Goal: Book appointment/travel/reservation

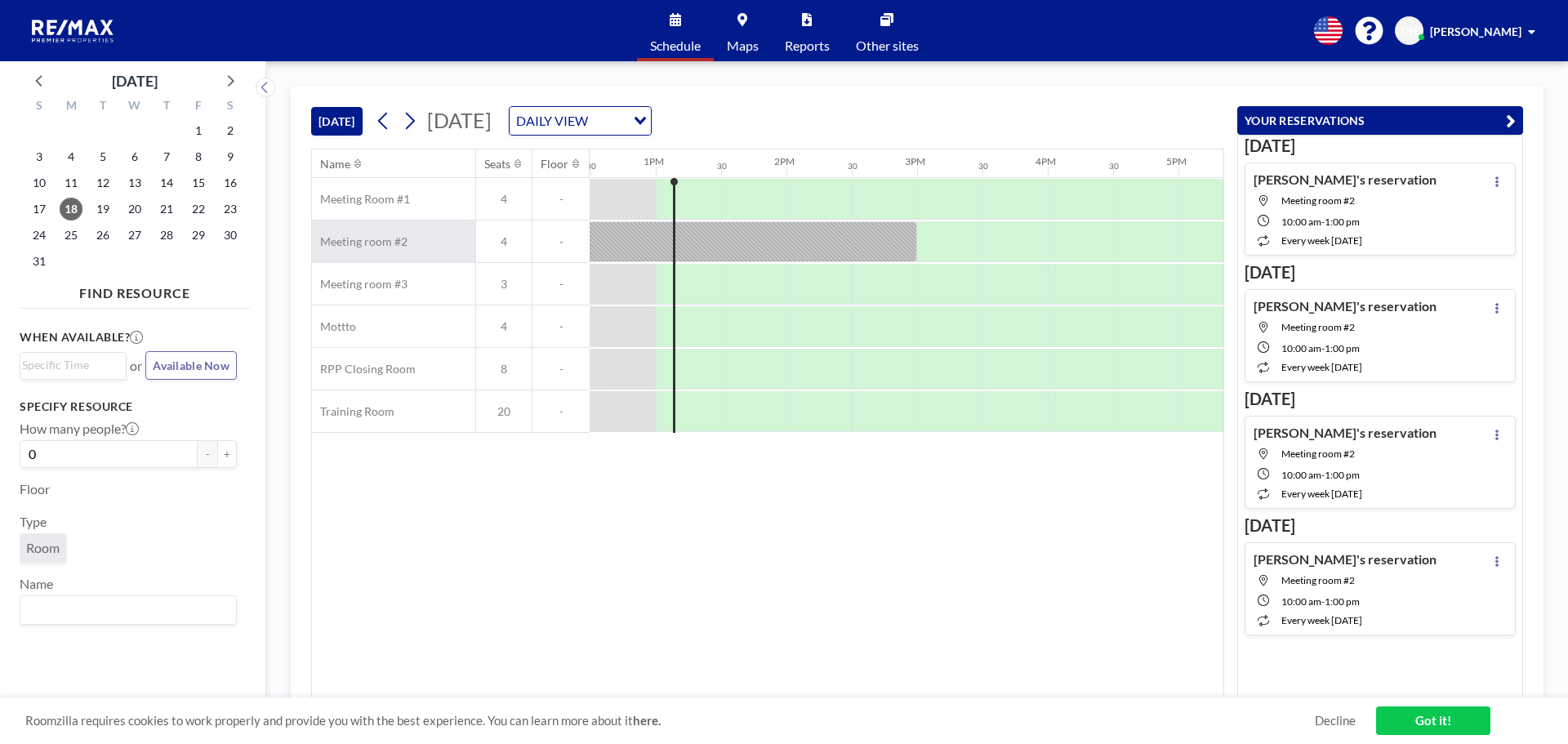
scroll to position [0, 1634]
click at [407, 125] on icon at bounding box center [409, 121] width 16 height 24
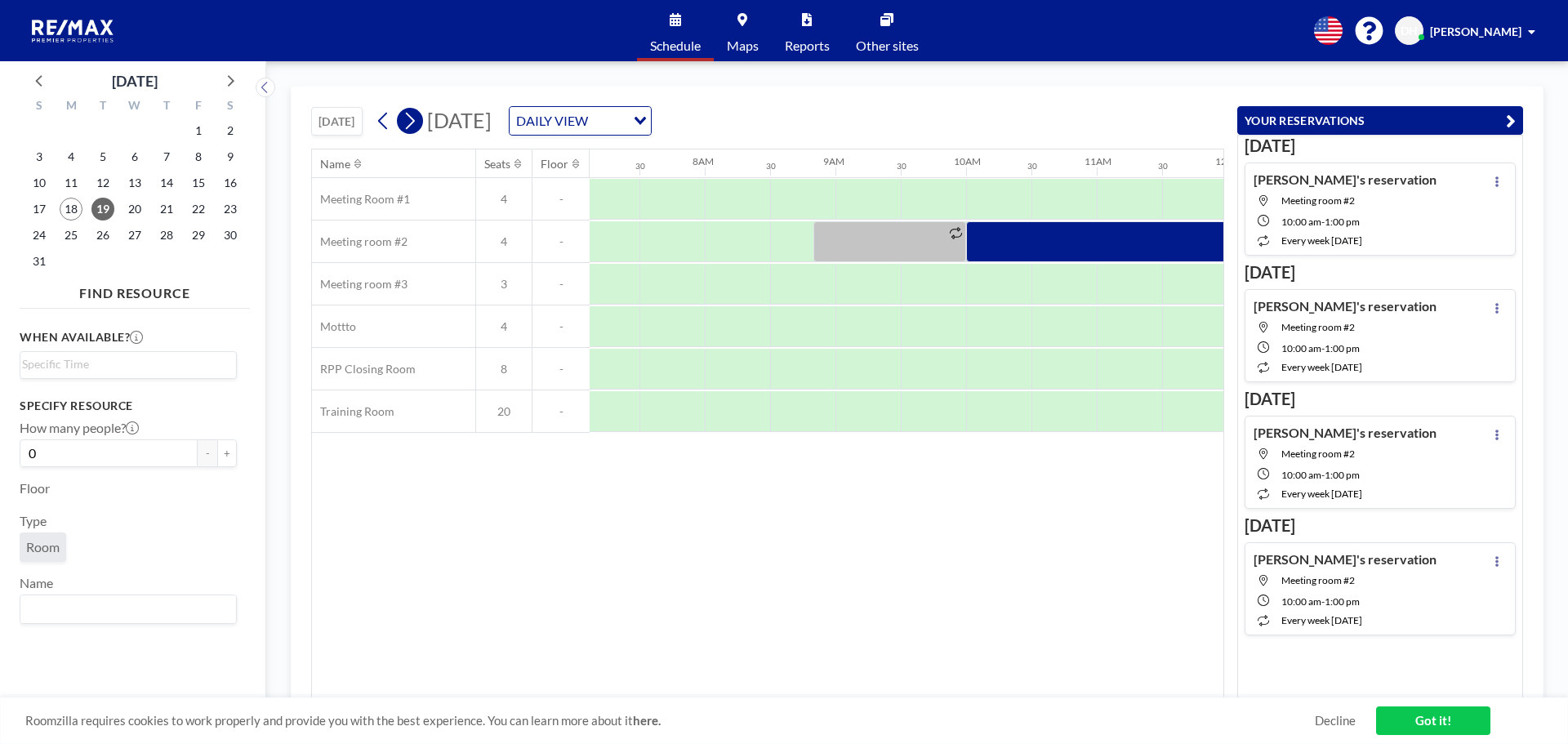
scroll to position [0, 980]
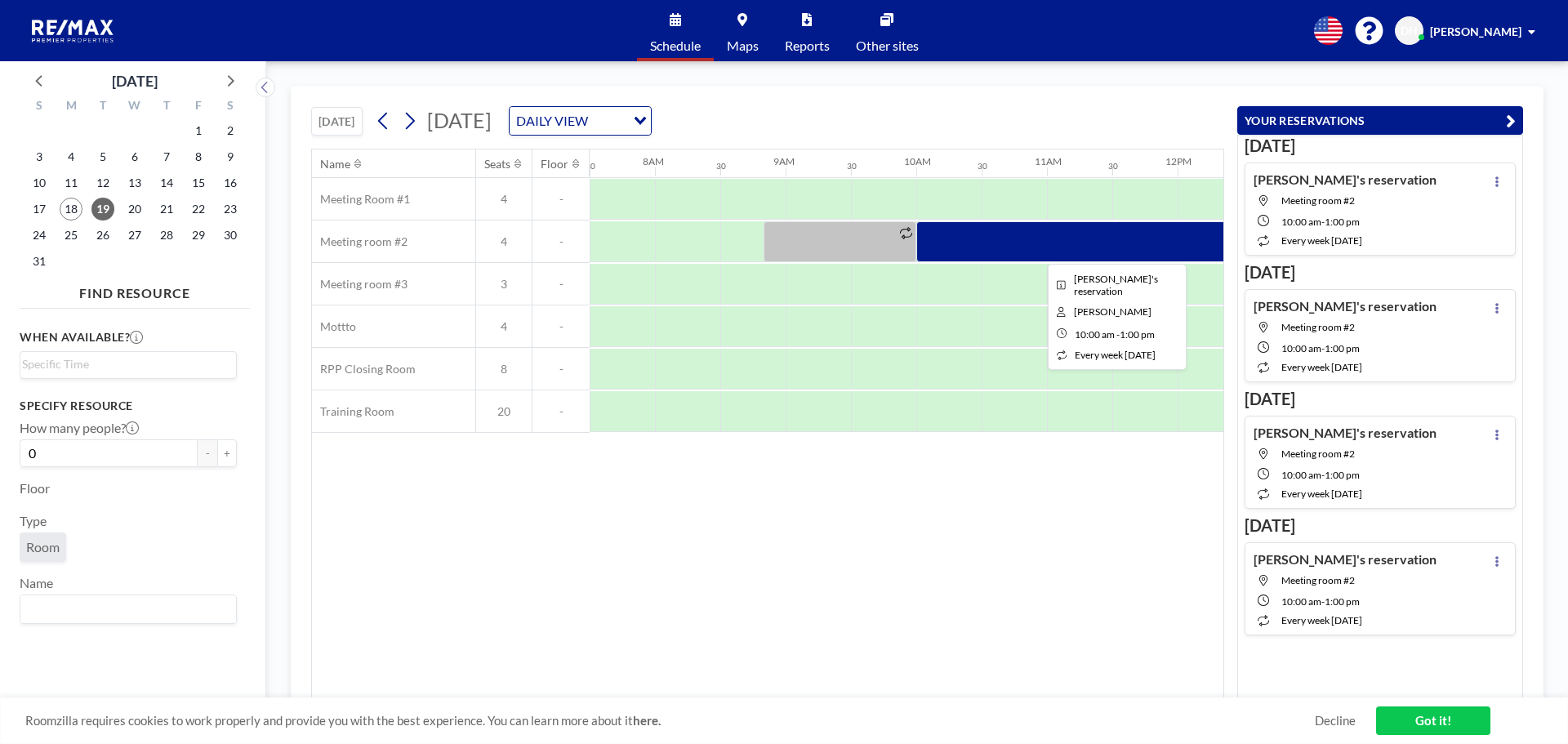
click at [949, 227] on div at bounding box center [1112, 242] width 392 height 41
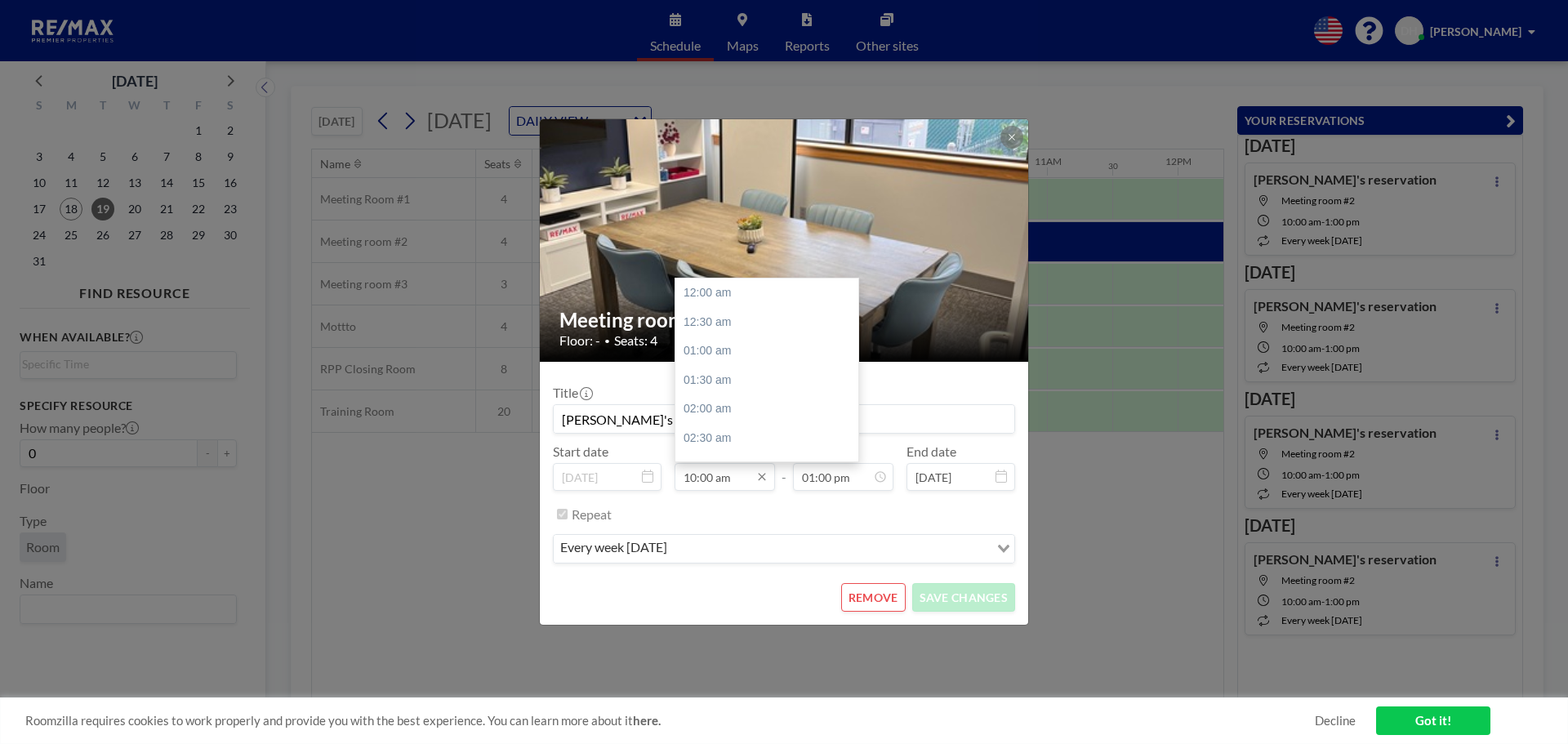
scroll to position [582, 0]
click at [707, 483] on input "10:00 am" at bounding box center [724, 477] width 100 height 28
click at [750, 394] on div "01:00 pm" at bounding box center [771, 385] width 191 height 29
type input "01:00 pm"
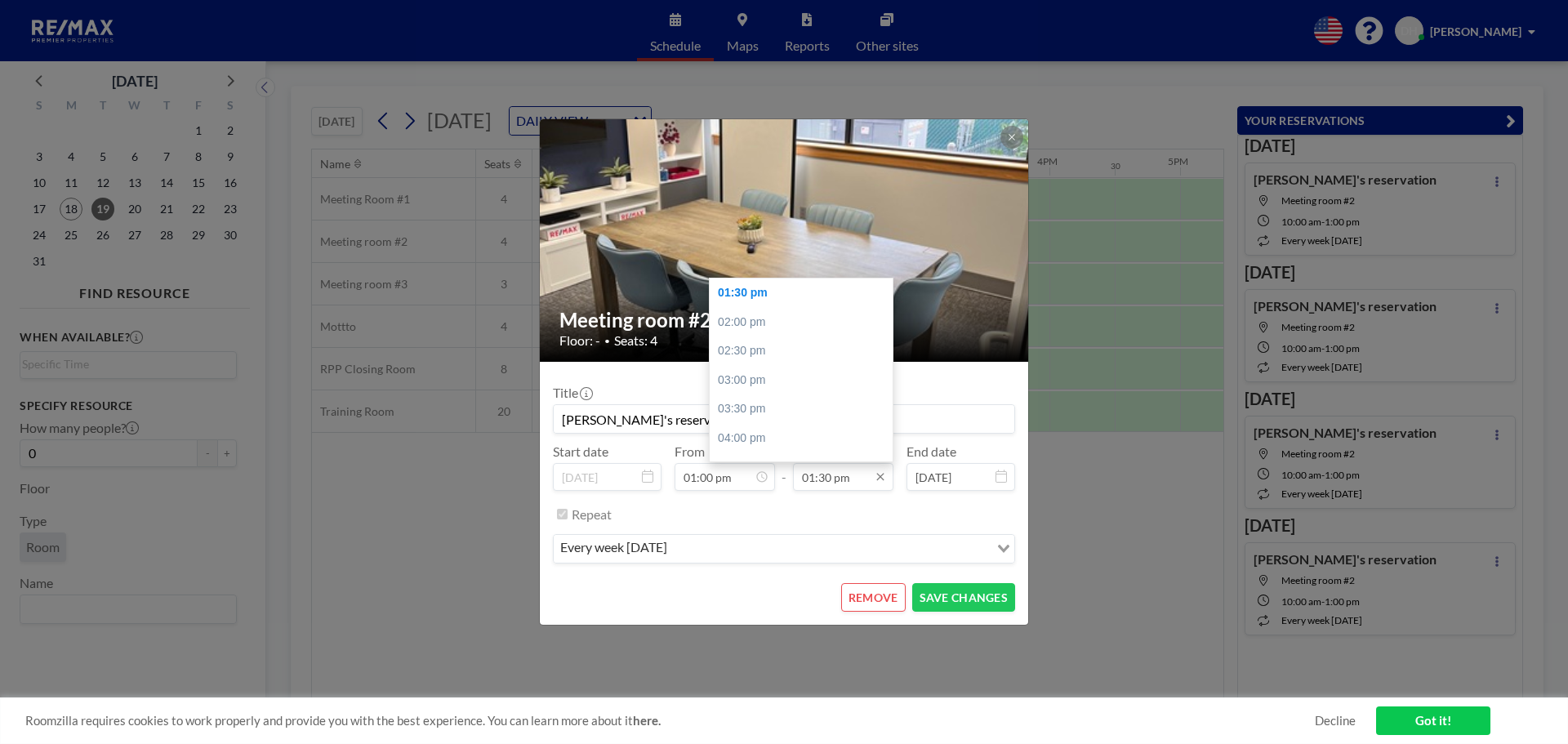
scroll to position [0, 1634]
click at [817, 482] on input "01:30 pm" at bounding box center [843, 477] width 100 height 28
click at [800, 358] on div "02:30 pm" at bounding box center [806, 350] width 191 height 29
type input "02:30 pm"
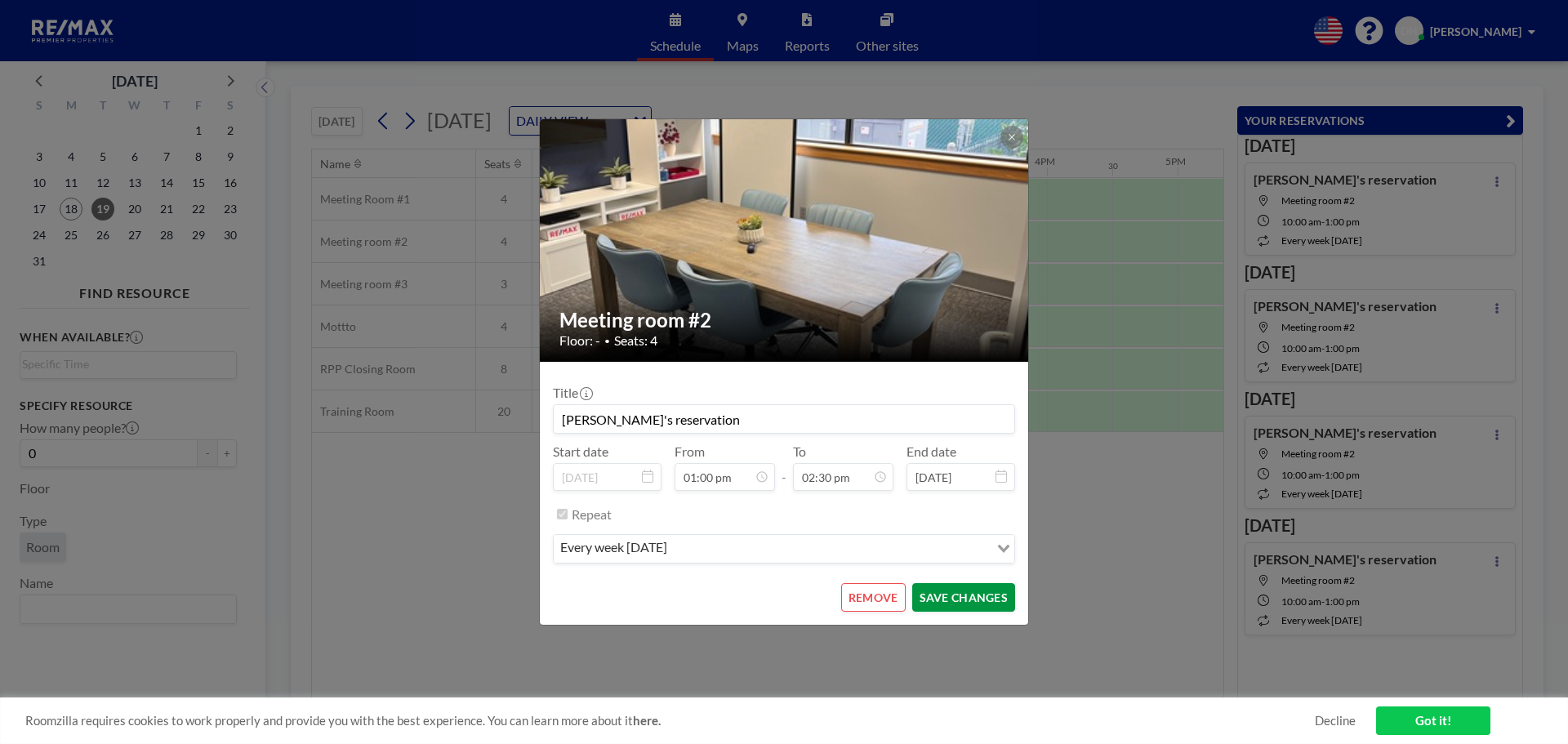
scroll to position [0, 0]
click at [940, 603] on button "SAVE CHANGES" at bounding box center [964, 598] width 103 height 29
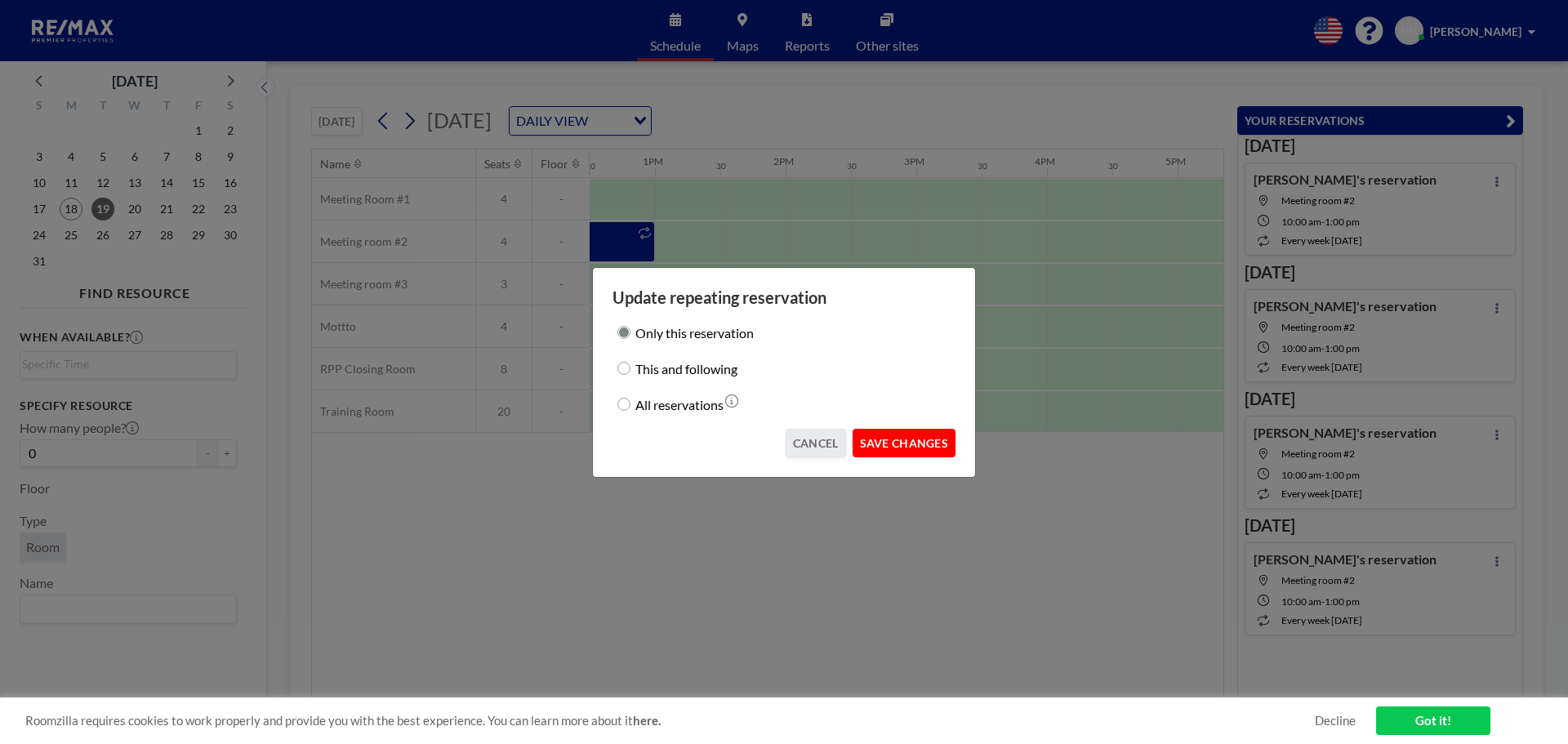
click at [892, 448] on button "SAVE CHANGES" at bounding box center [904, 443] width 103 height 29
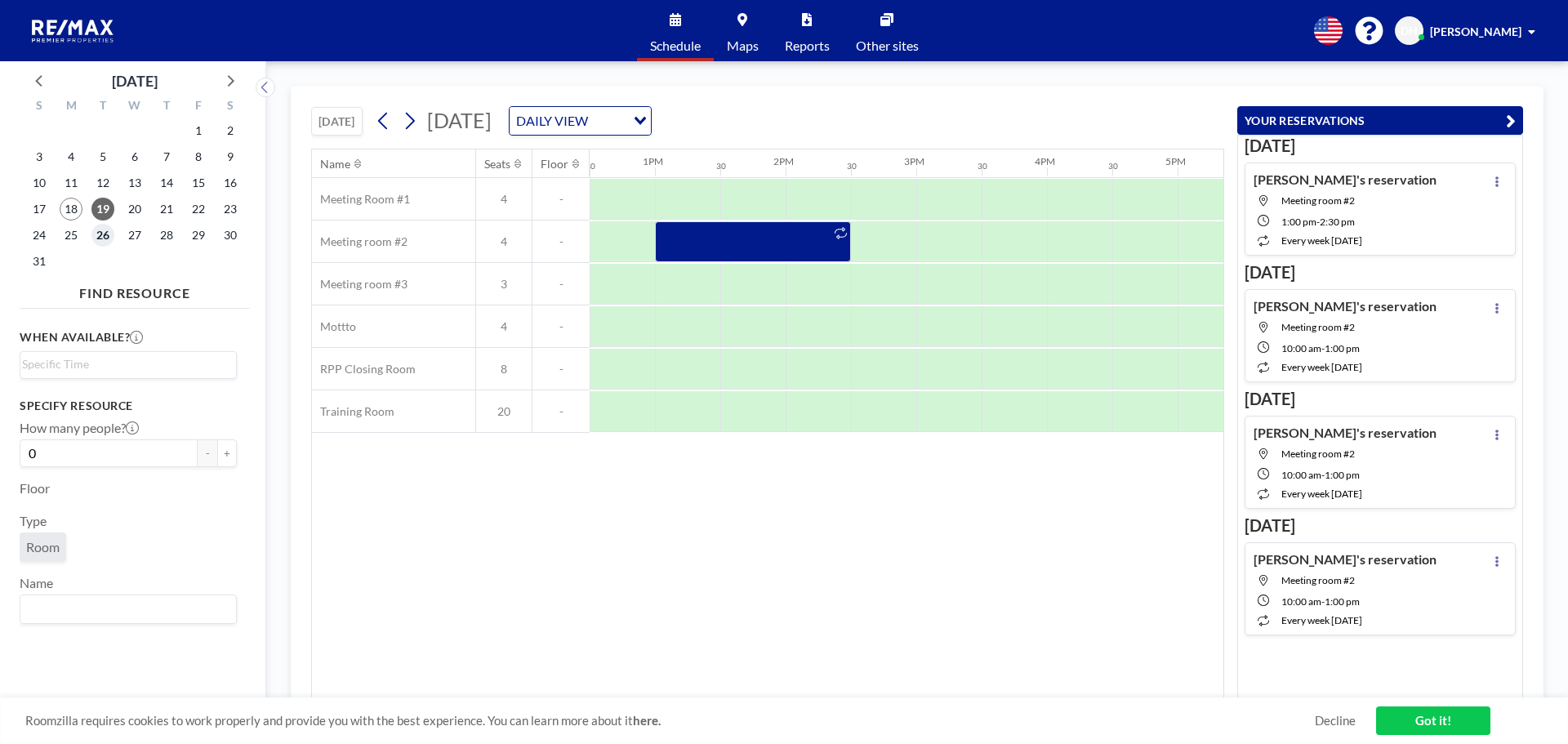
click at [98, 229] on span "26" at bounding box center [103, 235] width 22 height 22
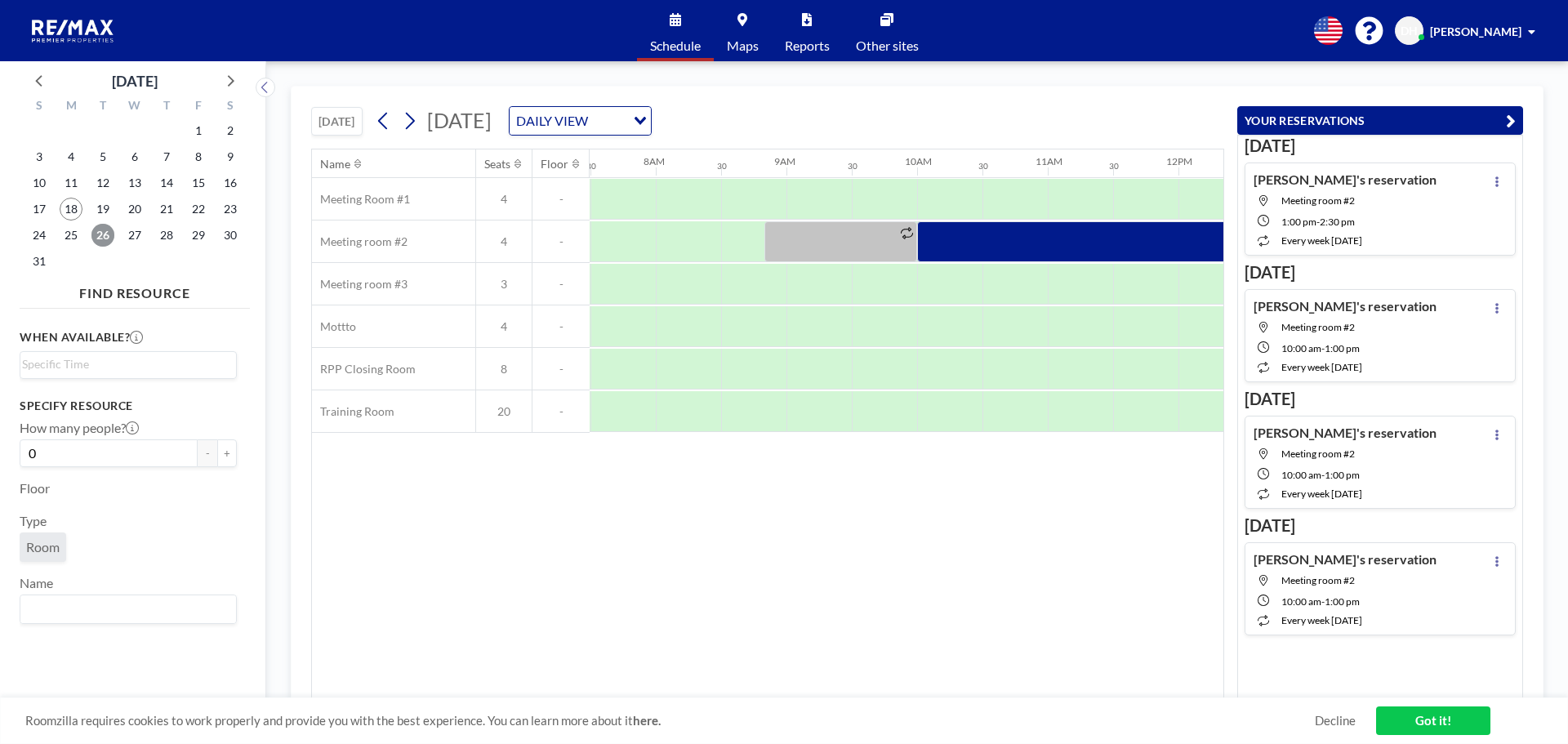
scroll to position [0, 980]
click at [941, 231] on div at bounding box center [1112, 242] width 392 height 41
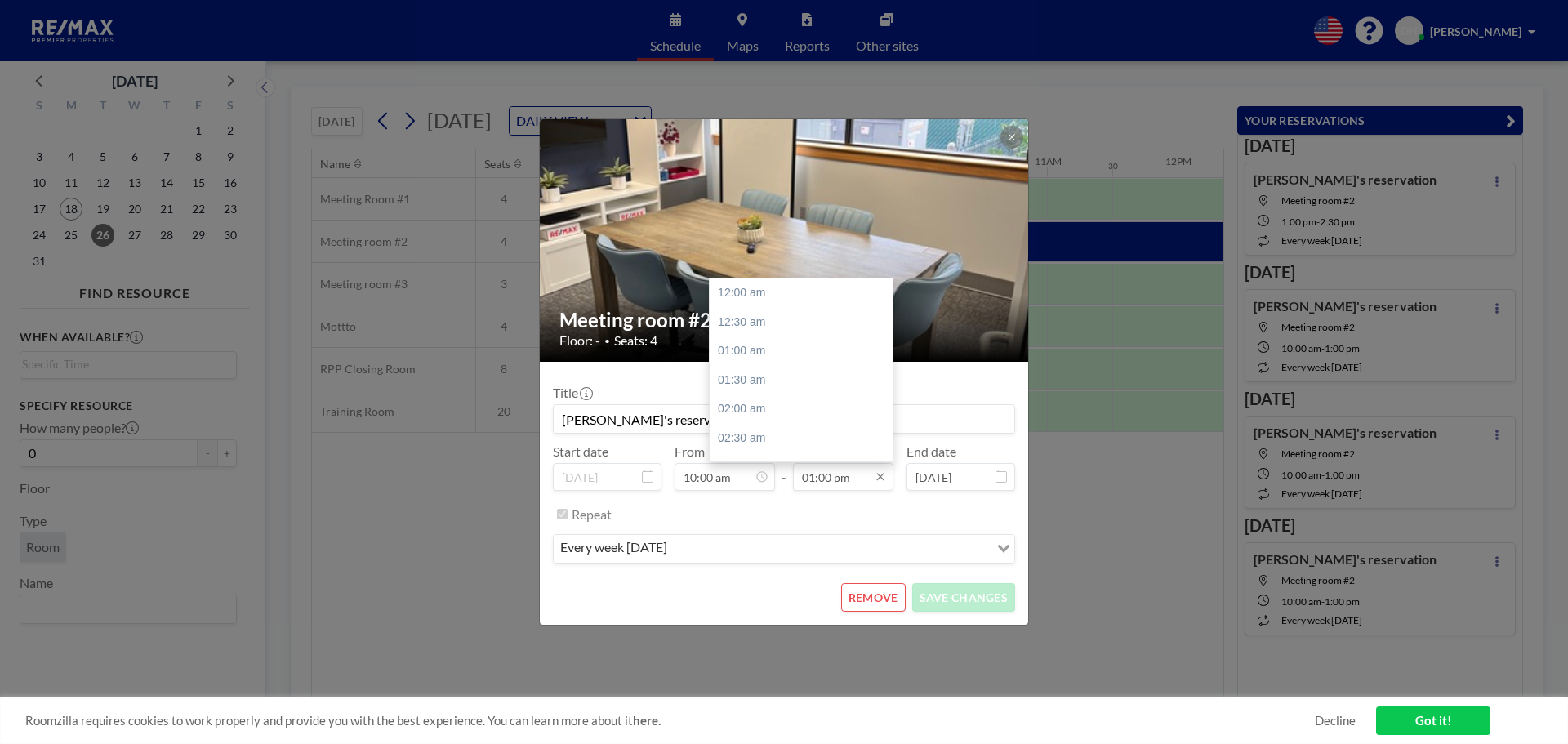
scroll to position [756, 0]
click at [807, 482] on input "01:00 pm" at bounding box center [843, 477] width 100 height 28
click at [806, 399] on div "12:00 pm" at bounding box center [806, 398] width 191 height 29
type input "12:00 pm"
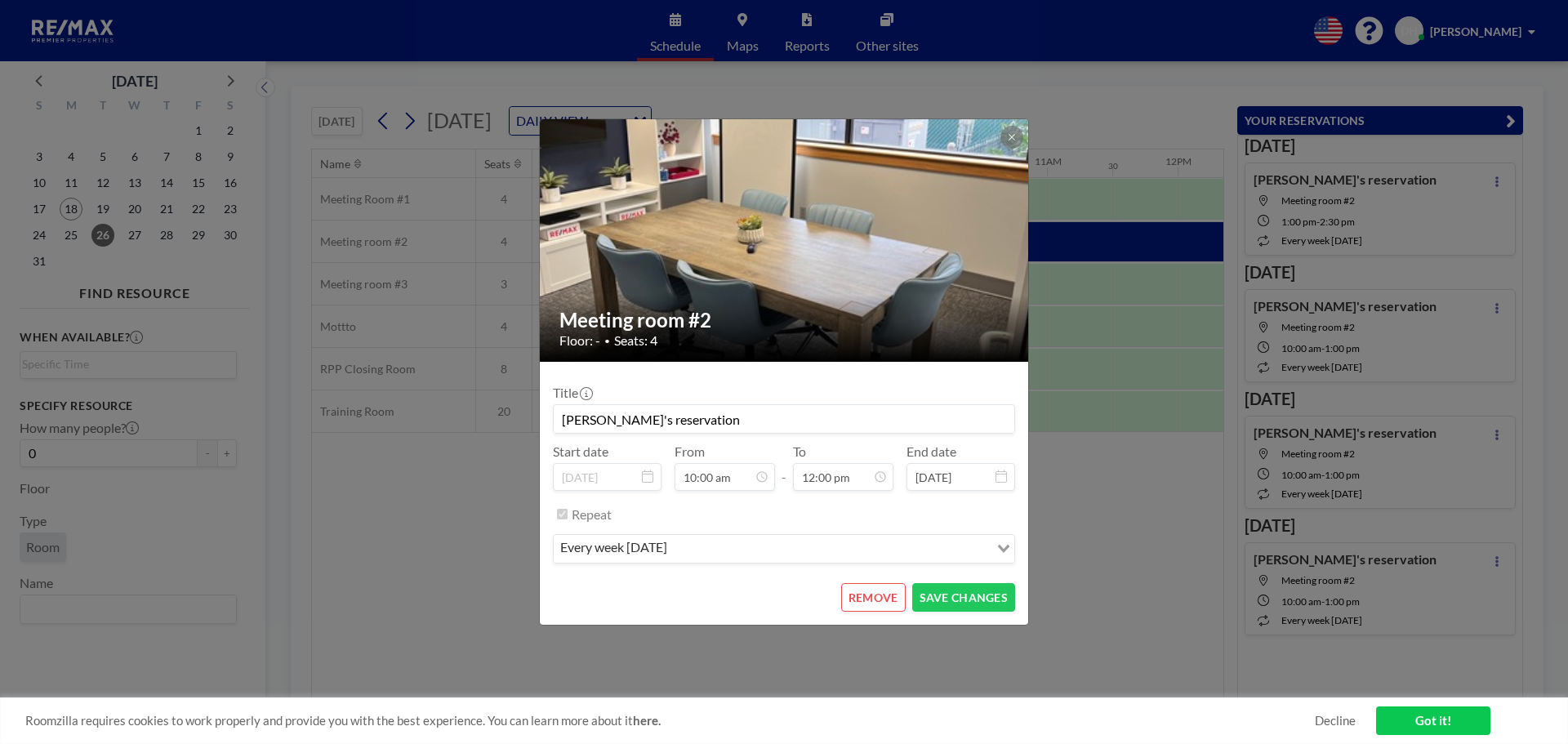
scroll to position [698, 0]
click at [954, 597] on button "SAVE CHANGES" at bounding box center [964, 598] width 103 height 29
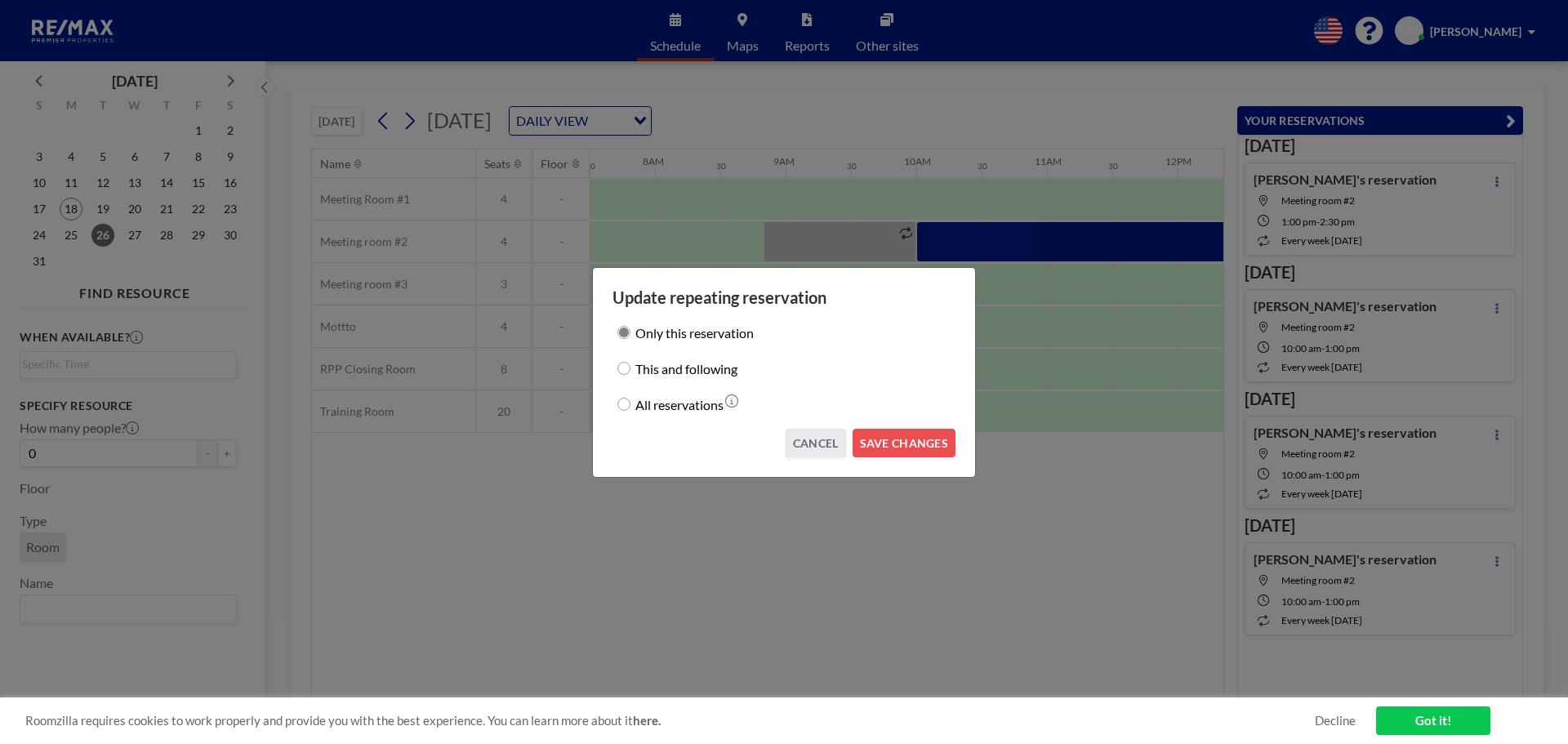
click at [624, 368] on input "This and following" at bounding box center [624, 368] width 13 height 13
radio input "true"
click at [895, 445] on button "SAVE CHANGES" at bounding box center [904, 443] width 103 height 29
